Goal: Book appointment/travel/reservation

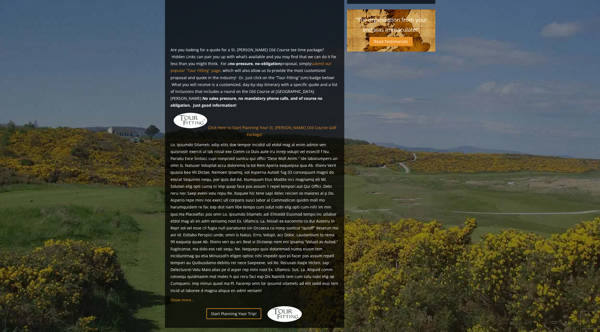
scroll to position [394, 0]
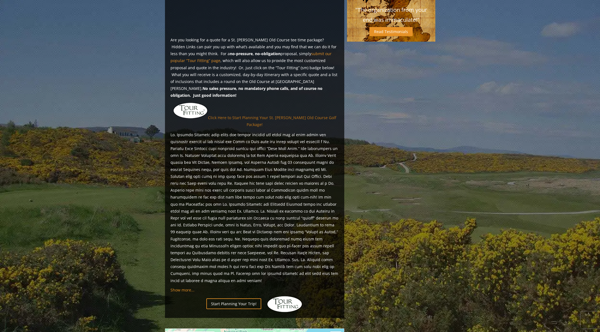
click at [255, 115] on link "Click Here to Start Planning Your St. [PERSON_NAME] Old Course Golf Package!" at bounding box center [272, 121] width 128 height 12
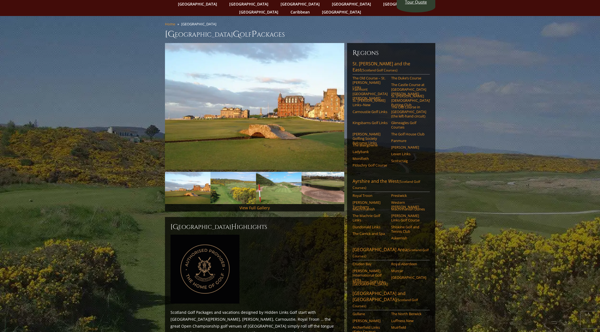
scroll to position [28, 0]
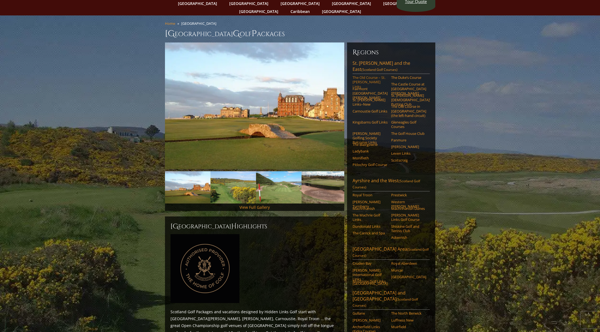
click at [366, 75] on link "The Old Course – St. [PERSON_NAME] Links" at bounding box center [370, 82] width 35 height 14
